Goal: Contribute content

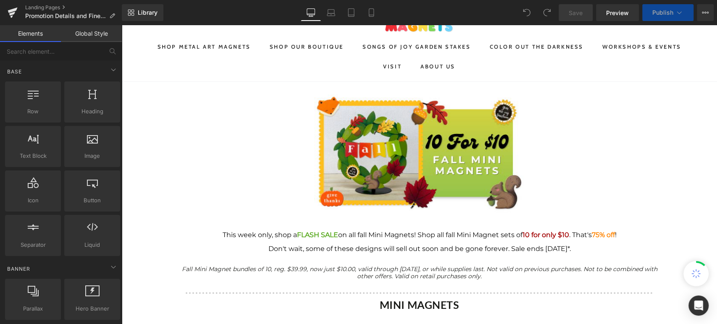
scroll to position [93, 0]
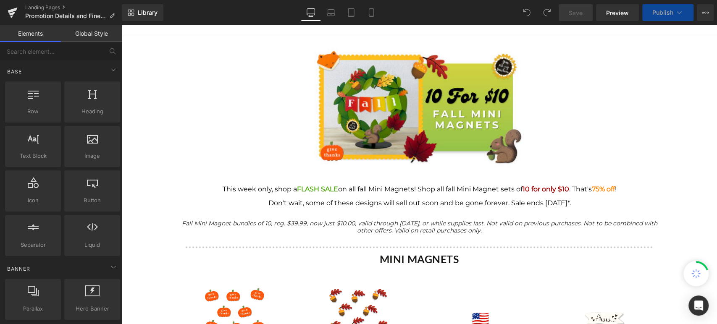
click at [412, 198] on div at bounding box center [419, 196] width 491 height 7
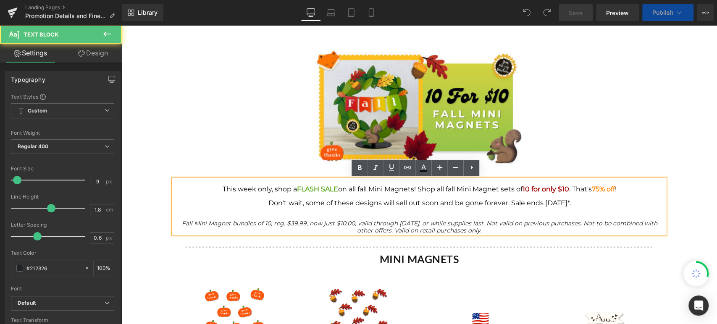
click at [412, 198] on div at bounding box center [419, 196] width 491 height 7
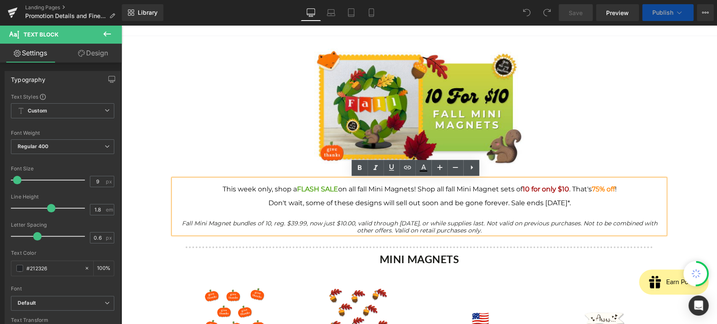
scroll to position [0, 0]
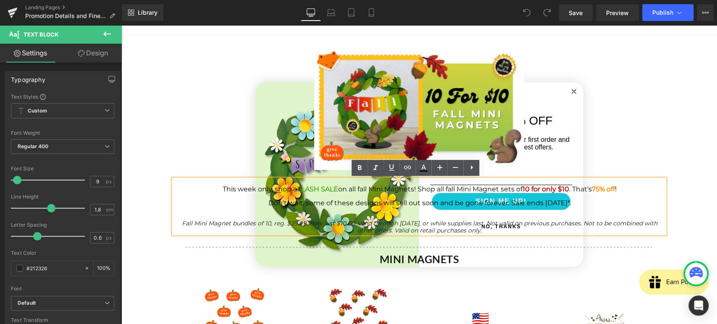
drag, startPoint x: 585, startPoint y: 205, endPoint x: 211, endPoint y: 184, distance: 375.4
click at [211, 184] on div "This week only, shop a FLASH SALE on all fall Mini Magnets! Shop all fall Mini …" at bounding box center [420, 206] width 492 height 55
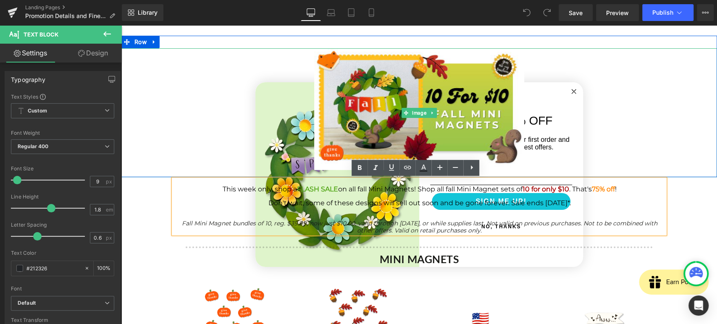
click at [573, 89] on div at bounding box center [419, 112] width 596 height 129
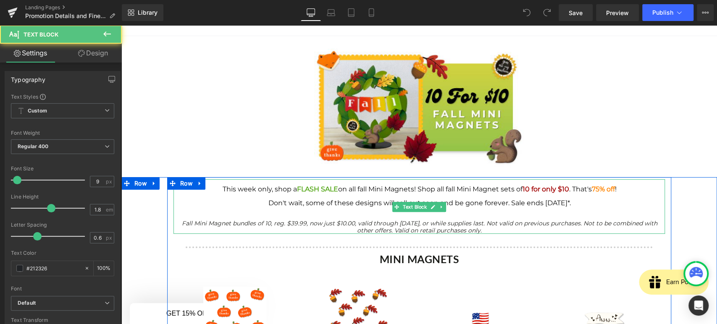
drag, startPoint x: 578, startPoint y: 202, endPoint x: 417, endPoint y: 191, distance: 161.3
click at [416, 193] on div "This week only, shop a FLASH SALE on all fall Mini Magnets! Shop all fall Mini …" at bounding box center [419, 209] width 491 height 47
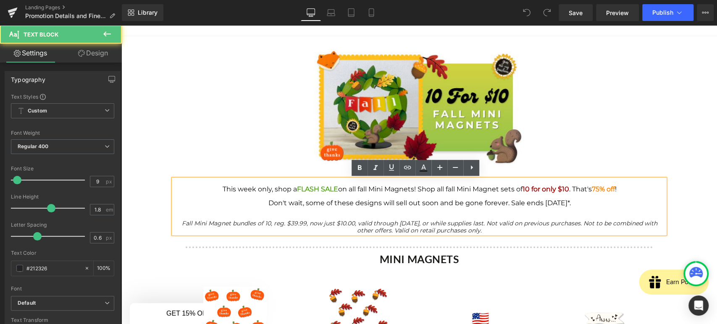
click at [572, 195] on div at bounding box center [419, 196] width 491 height 7
click at [584, 201] on div "Don't wait, some of these designs will sell out soon and be gone forever. Sale …" at bounding box center [419, 203] width 491 height 7
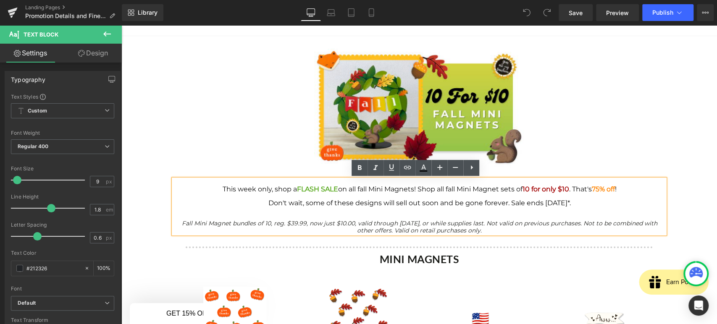
drag, startPoint x: 584, startPoint y: 201, endPoint x: 209, endPoint y: 184, distance: 374.8
click at [209, 184] on div "This week only, shop a FLASH SALE on all fall Mini Magnets! Shop all fall Mini …" at bounding box center [420, 206] width 492 height 55
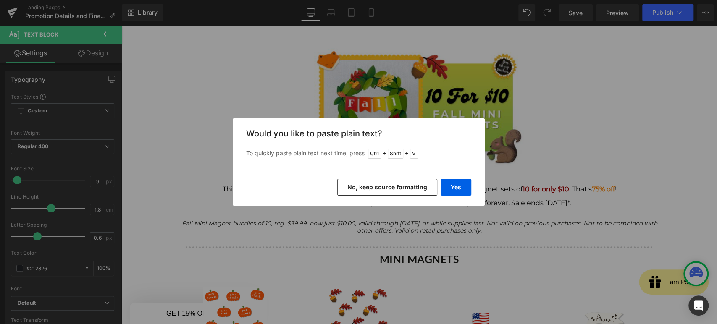
click at [410, 190] on button "No, keep source formatting" at bounding box center [387, 187] width 100 height 17
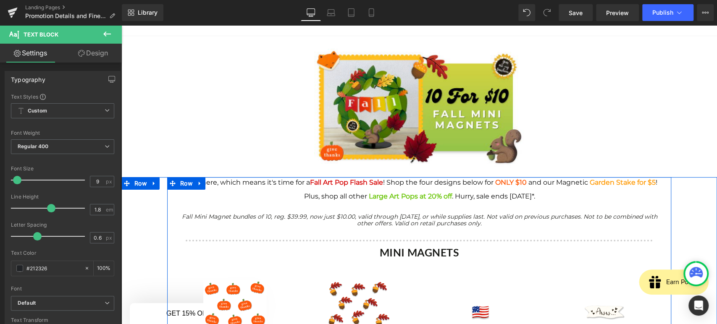
click at [121, 25] on div at bounding box center [121, 25] width 0 height 0
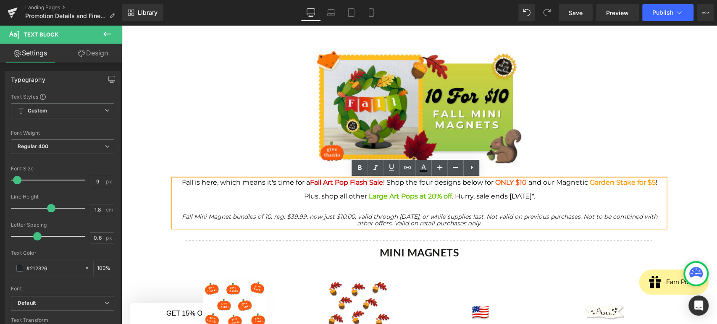
drag, startPoint x: 514, startPoint y: 224, endPoint x: 187, endPoint y: 214, distance: 327.1
click at [187, 214] on div "Fall Mini Magnet bundles of 10, reg. $39.99, now just $10.00, valid through [DA…" at bounding box center [419, 219] width 491 height 13
drag, startPoint x: 183, startPoint y: 214, endPoint x: 519, endPoint y: 228, distance: 336.1
click at [519, 227] on div "Fall Mini Magnet bundles of 10, reg. $39.99, now just $10.00, valid through [DA…" at bounding box center [419, 219] width 491 height 13
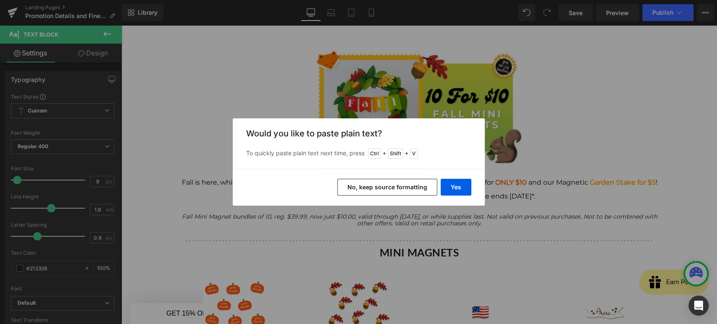
click at [390, 184] on button "No, keep source formatting" at bounding box center [387, 187] width 100 height 17
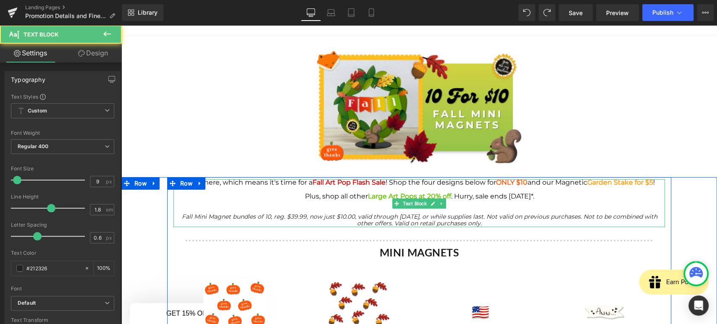
drag, startPoint x: 511, startPoint y: 223, endPoint x: 227, endPoint y: 208, distance: 284.5
click at [227, 208] on div "Fall Mini Magnet bundles of 10, reg. $39.99, now just $10.00, valid through [DA…" at bounding box center [419, 213] width 491 height 27
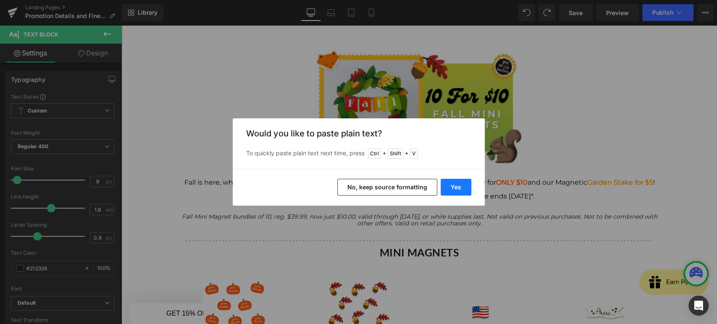
click at [457, 183] on button "Yes" at bounding box center [456, 187] width 31 height 17
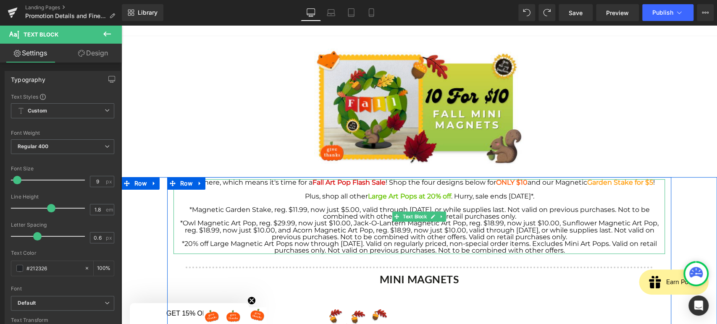
click at [568, 194] on div "Plus, shop all other Large Art Pops at 20% off . Hurry, sale ends [DATE]*." at bounding box center [419, 196] width 491 height 7
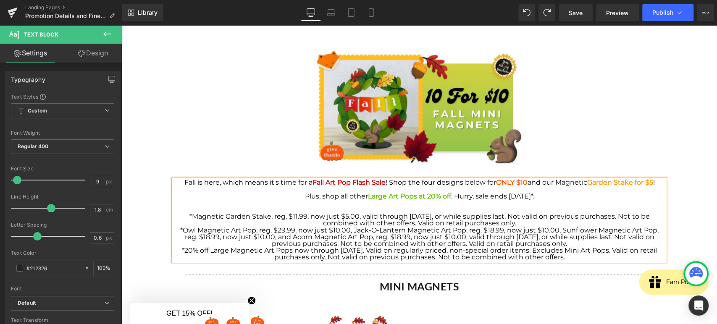
drag, startPoint x: 199, startPoint y: 220, endPoint x: 620, endPoint y: 260, distance: 422.5
click at [620, 260] on div "*Magnetic Garden Stake, reg. $11.99, now just $5.00, valid through [DATE], or w…" at bounding box center [419, 234] width 491 height 55
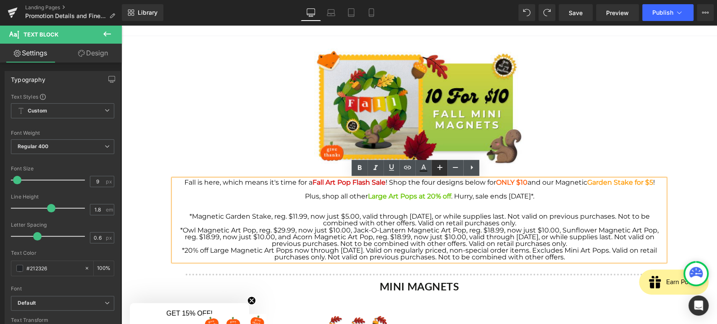
click at [435, 167] on icon at bounding box center [440, 168] width 10 height 10
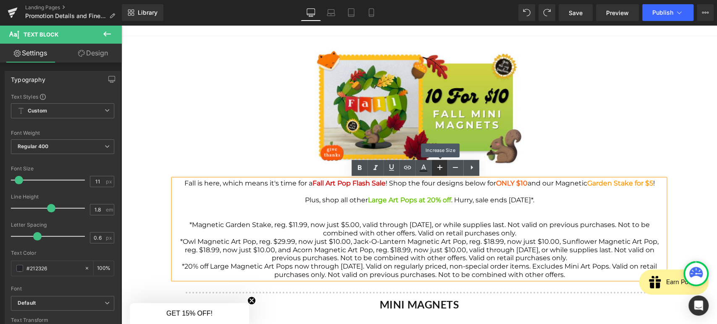
type input "9"
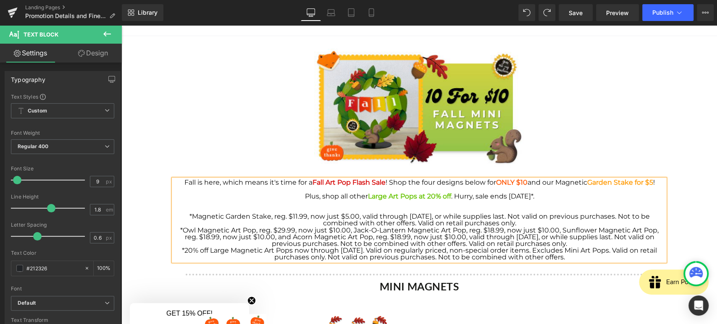
click at [480, 235] on span "*Owl Magnetic Art Pop, reg. $29.99, now just $10.00, Jack-O-Lantern Magnetic Ar…" at bounding box center [419, 237] width 479 height 21
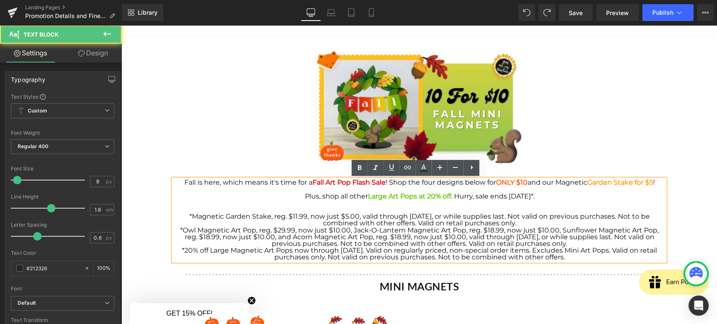
click at [480, 235] on span "*Owl Magnetic Art Pop, reg. $29.99, now just $10.00, Jack-O-Lantern Magnetic Ar…" at bounding box center [419, 237] width 479 height 21
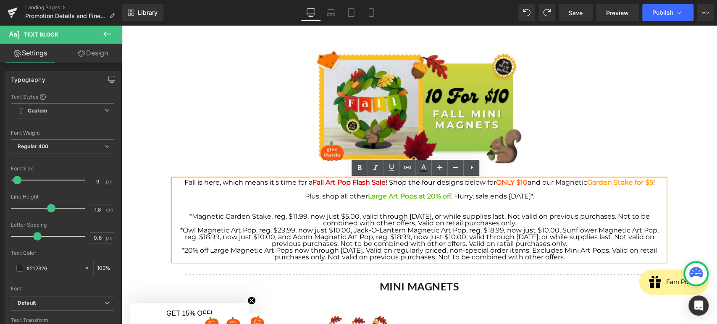
click at [543, 226] on div "*Magnetic Garden Stake, reg. $11.99, now just $5.00, valid through [DATE], or w…" at bounding box center [419, 219] width 491 height 13
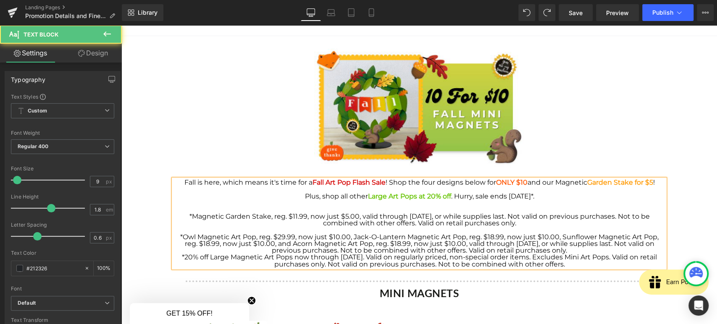
click at [587, 249] on div "*Owl Magnetic Art Pop, reg. $29.99, now just $10.00, Jack-O-Lantern Magnetic Ar…" at bounding box center [419, 244] width 491 height 21
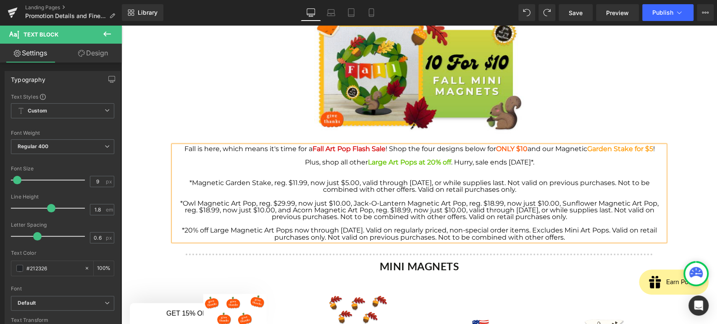
scroll to position [141, 0]
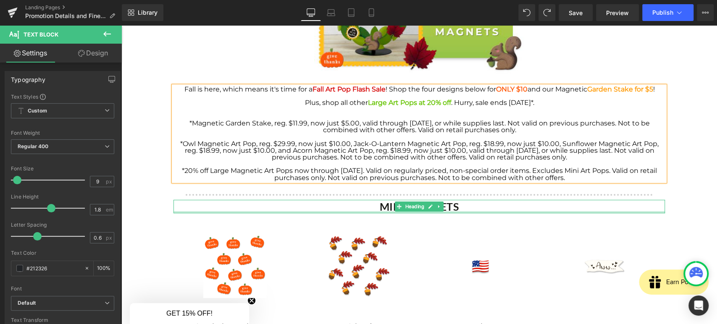
click at [381, 211] on div at bounding box center [420, 212] width 492 height 2
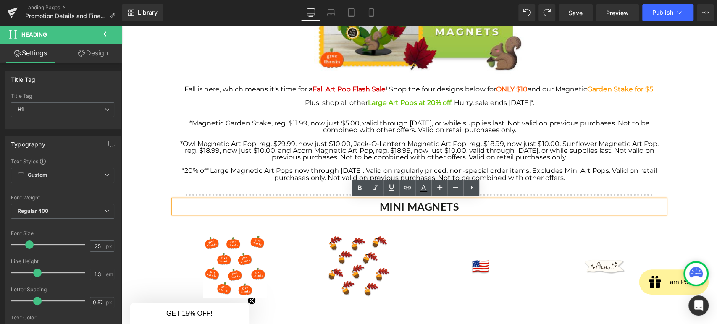
click at [381, 207] on strong "MINI MAGNETS" at bounding box center [419, 206] width 79 height 13
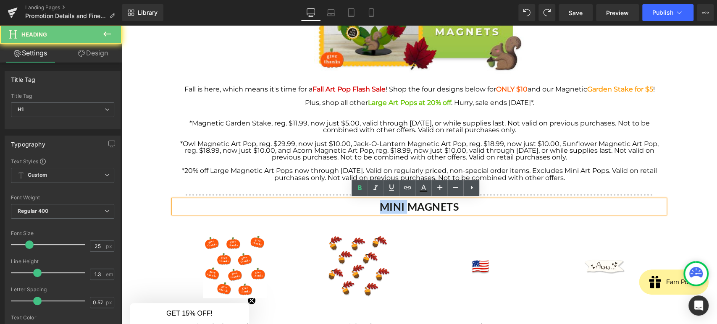
click at [381, 207] on strong "MINI MAGNETS" at bounding box center [419, 206] width 79 height 13
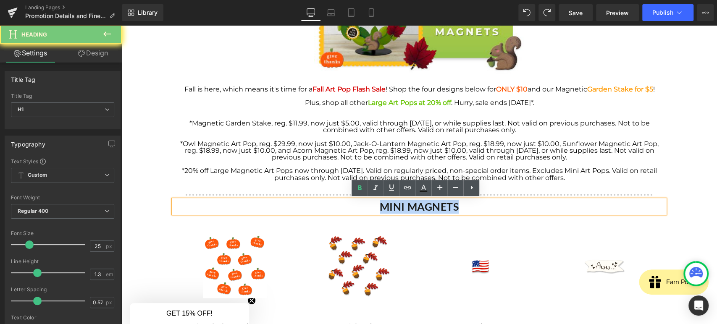
click at [381, 207] on strong "MINI MAGNETS" at bounding box center [419, 206] width 79 height 13
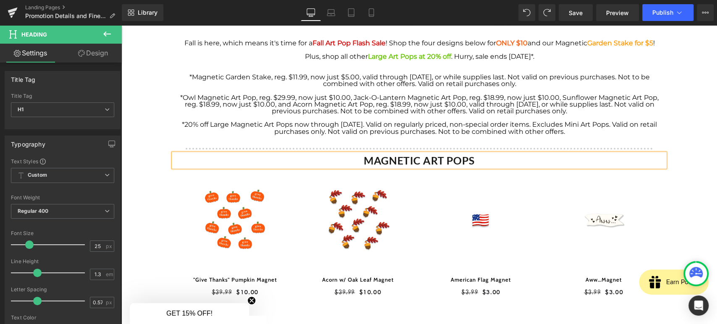
scroll to position [234, 0]
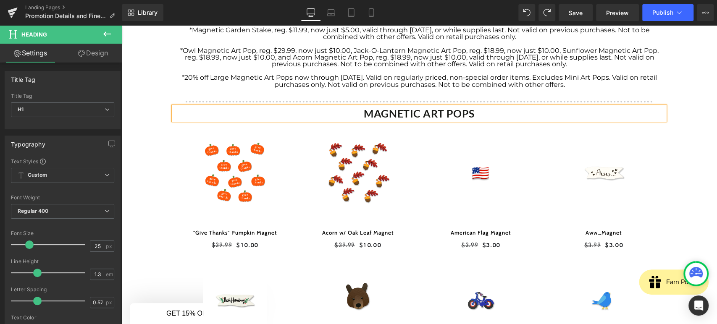
click at [408, 150] on div "Sale Off (P) Image Acorn w/ Oak Leaf Magnet (P) Title $39.99 $10.00 (P) Price P…" at bounding box center [358, 197] width 123 height 128
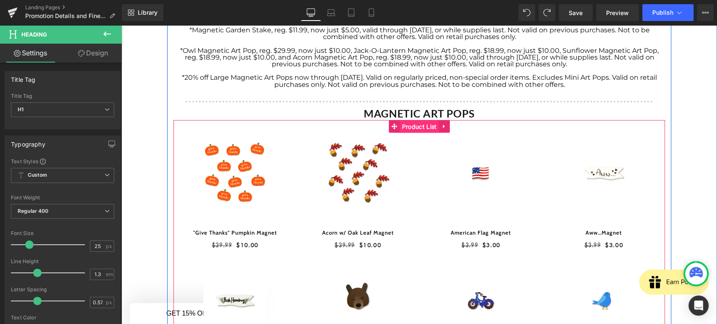
click at [412, 130] on span "Product List" at bounding box center [419, 127] width 39 height 13
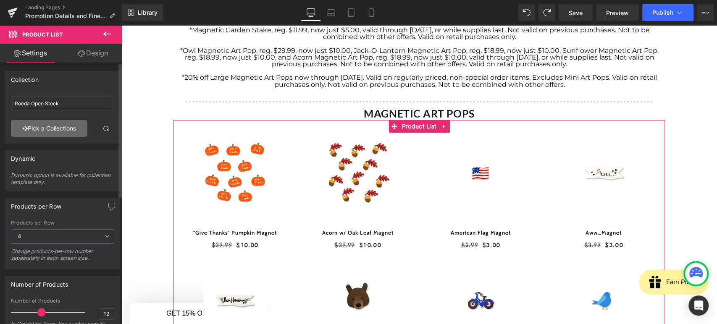
click at [70, 126] on link "Pick a Collections" at bounding box center [49, 128] width 76 height 17
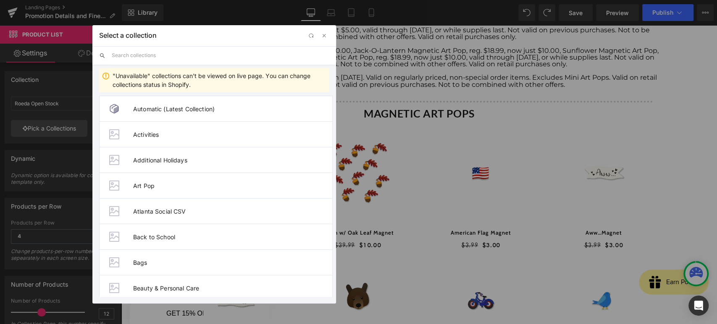
click at [145, 54] on input "text" at bounding box center [221, 55] width 218 height 18
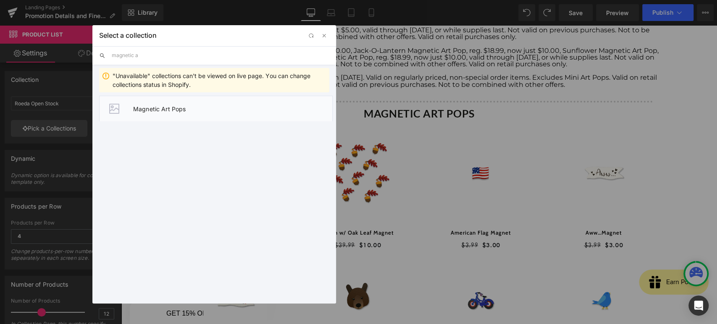
type input "magnetic a"
click at [153, 111] on span "Magnetic Art Pops" at bounding box center [232, 108] width 199 height 7
type input "Magnetic Art Pops"
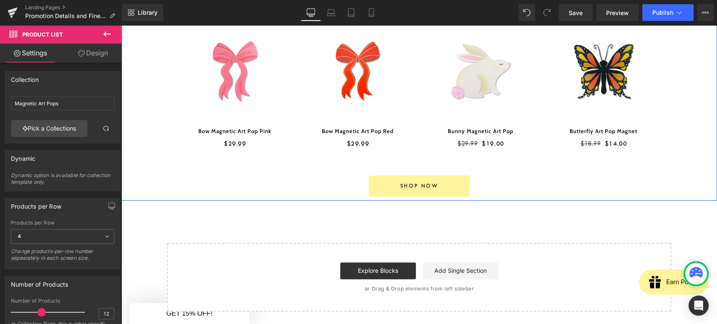
scroll to position [608, 0]
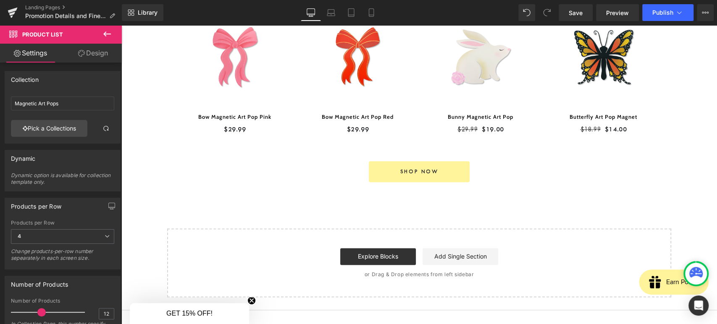
click at [428, 173] on div "Shop Now Button" at bounding box center [420, 171] width 492 height 21
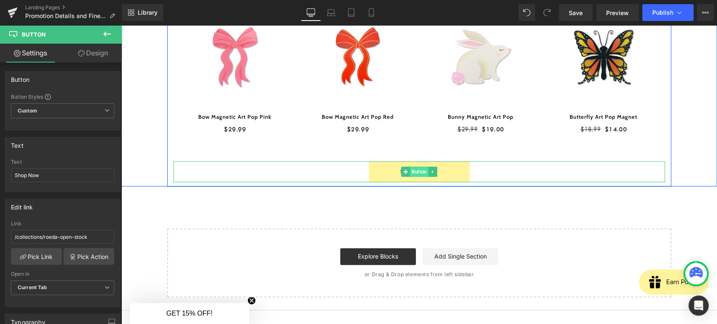
click at [412, 169] on span "Button" at bounding box center [419, 172] width 18 height 10
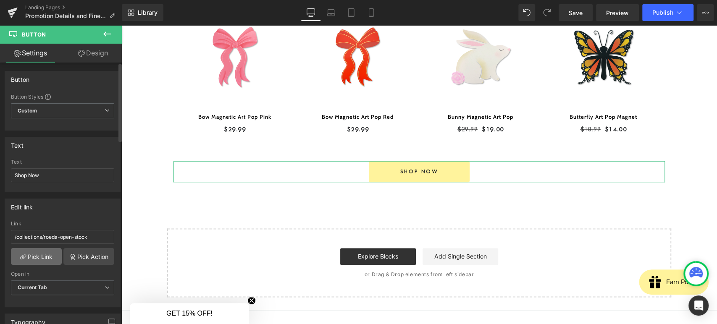
click at [40, 248] on link "Pick Link" at bounding box center [36, 256] width 51 height 17
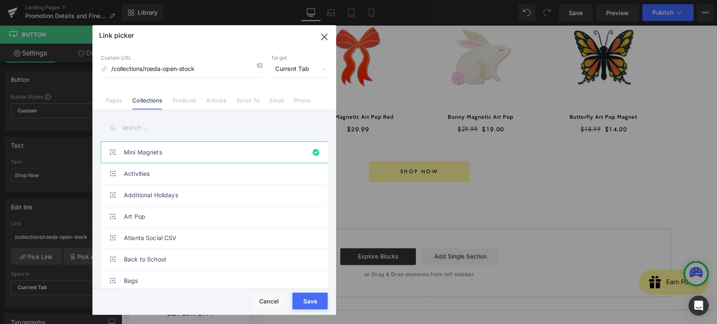
click at [185, 128] on input "text" at bounding box center [214, 128] width 227 height 19
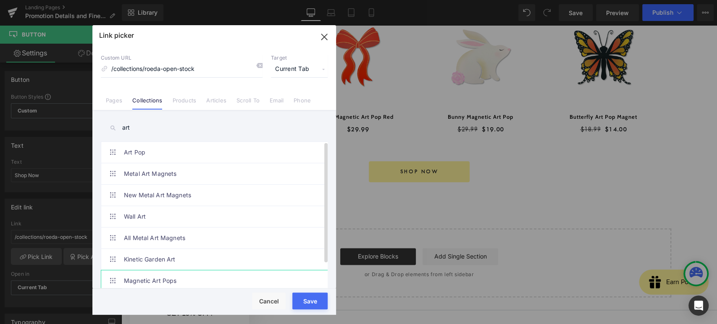
type input "art"
click at [181, 280] on link "Magnetic Art Pops" at bounding box center [216, 281] width 185 height 21
type input "/collections/magnetic-art-pops"
click at [306, 303] on button "Save" at bounding box center [310, 301] width 35 height 17
type input "/collections/magnetic-art-pops"
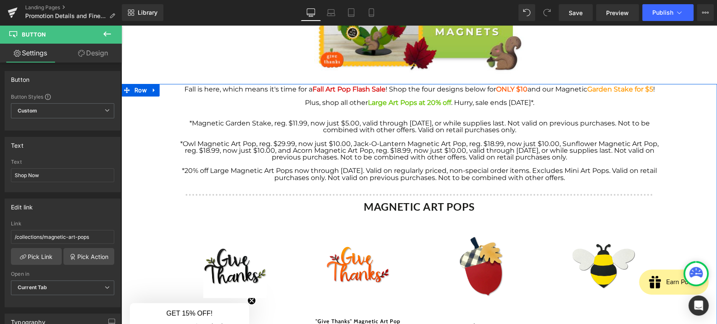
scroll to position [0, 0]
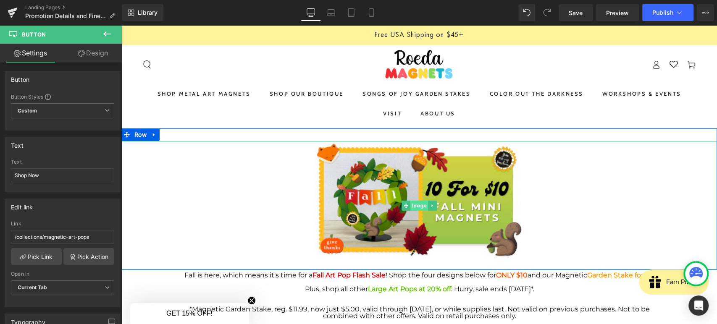
click at [414, 205] on span "Image" at bounding box center [420, 206] width 18 height 10
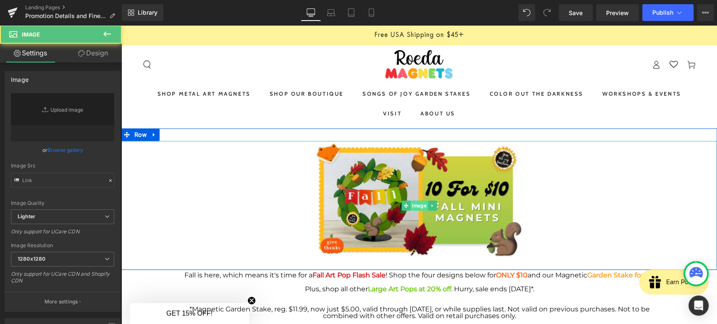
type input "[URL][DOMAIN_NAME]"
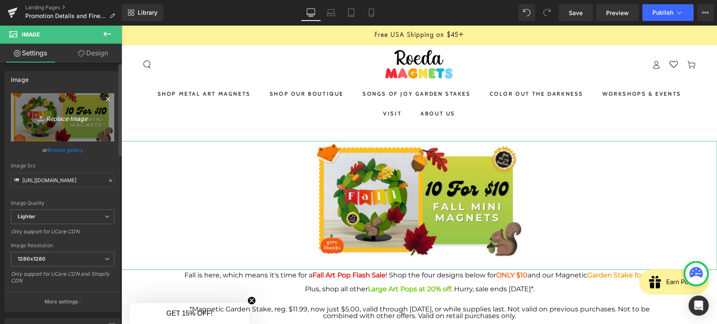
click at [54, 120] on icon "Replace Image" at bounding box center [62, 117] width 67 height 11
type input "C:\fakepath\Screenshot [DATE] 082352.png"
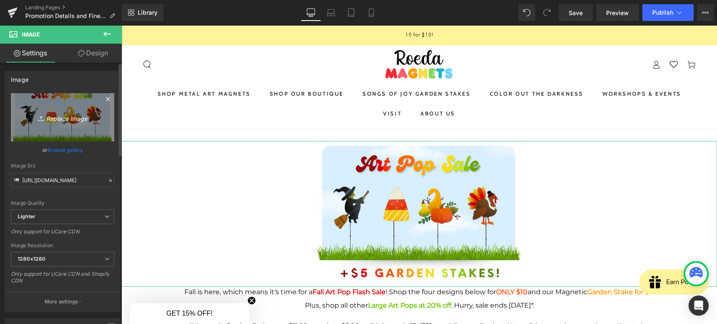
type input "[URL][DOMAIN_NAME]"
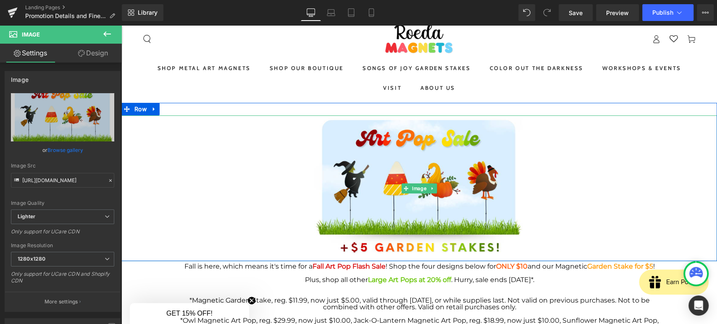
scroll to position [47, 0]
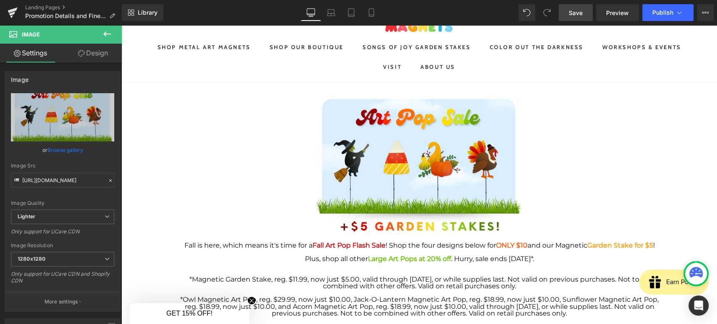
click at [578, 15] on span "Save" at bounding box center [576, 12] width 14 height 9
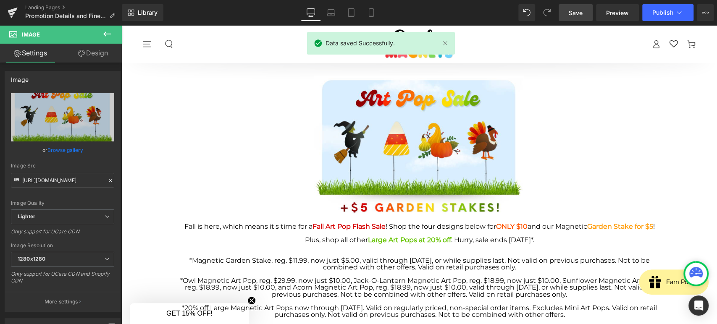
scroll to position [1, 0]
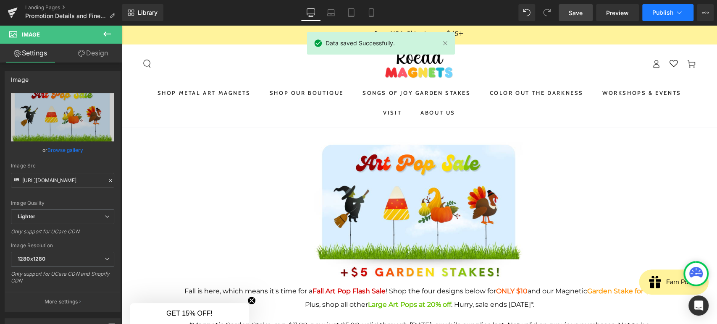
click at [656, 14] on span "Publish" at bounding box center [663, 12] width 21 height 7
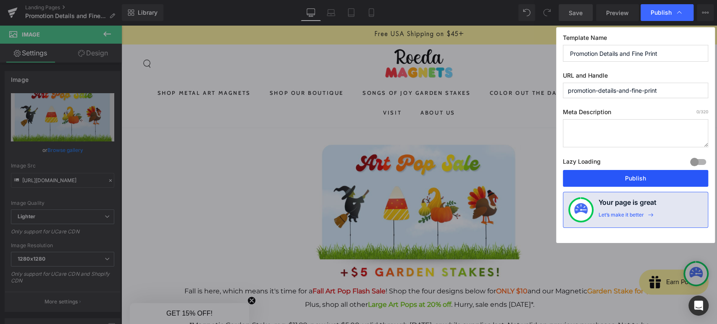
click at [652, 181] on button "Publish" at bounding box center [635, 178] width 145 height 17
